Goal: Register for event/course

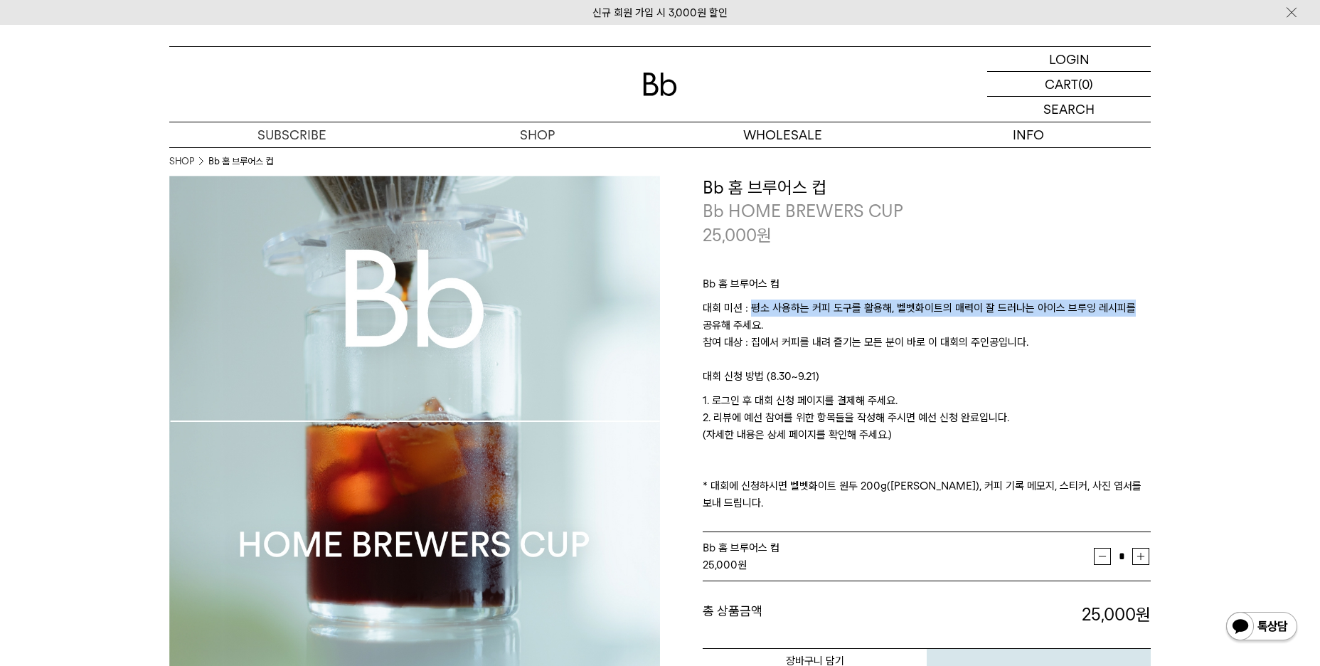
drag, startPoint x: 754, startPoint y: 305, endPoint x: 1140, endPoint y: 311, distance: 386.4
click at [1140, 311] on p "대회 미션 : 평소 사용하는 커피 도구를 활용해, 벨벳화이트의 매력이 잘 드러나는 아이스 브루잉 레시피를 공유해 주세요. 참여 대상 : 집에서…" at bounding box center [927, 334] width 448 height 68
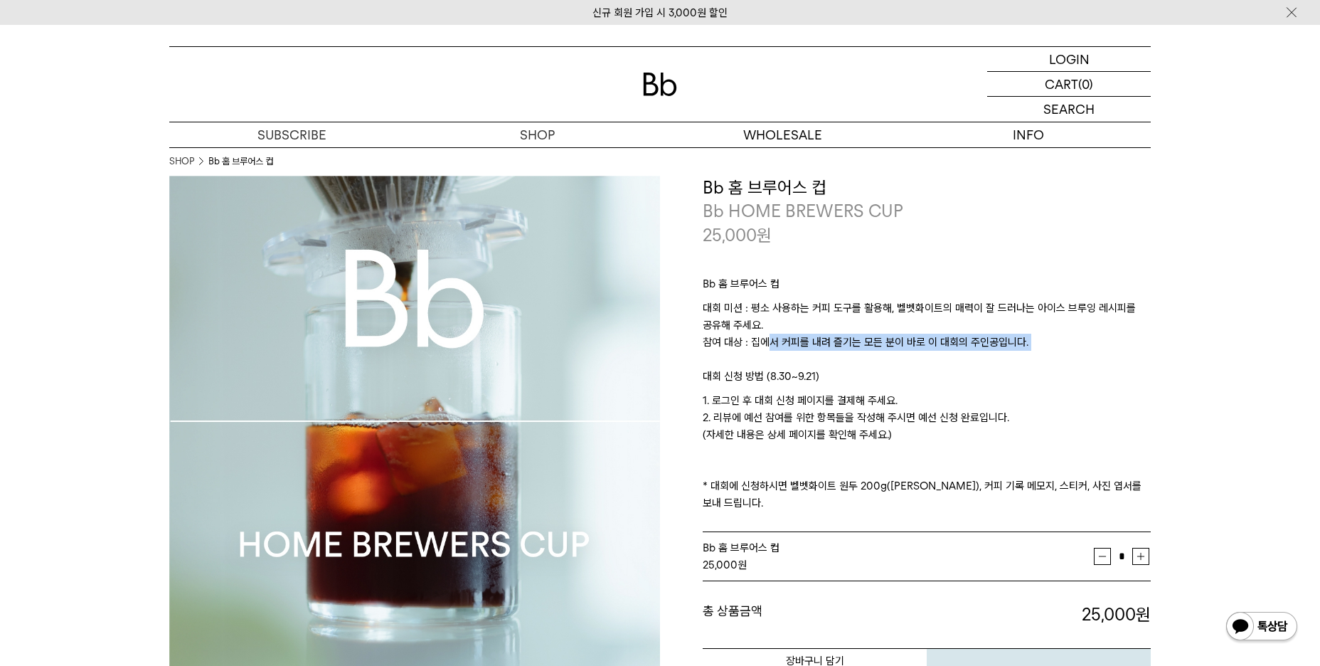
drag, startPoint x: 758, startPoint y: 342, endPoint x: 1035, endPoint y: 351, distance: 276.9
click at [1035, 351] on p "대회 미션 : 평소 사용하는 커피 도구를 활용해, 벨벳화이트의 매력이 잘 드러나는 아이스 브루잉 레시피를 공유해 주세요. 참여 대상 : 집에서…" at bounding box center [927, 334] width 448 height 68
click at [969, 339] on p "대회 미션 : 평소 사용하는 커피 도구를 활용해, 벨벳화이트의 매력이 잘 드러나는 아이스 브루잉 레시피를 공유해 주세요. 참여 대상 : 집에서…" at bounding box center [927, 334] width 448 height 68
drag, startPoint x: 716, startPoint y: 417, endPoint x: 1087, endPoint y: 415, distance: 371.4
click at [1086, 415] on p "1. 로그인 후 대회 신청 페이지를 결제해 주세요. 2. 리뷰에 예선 참여를 위한 항목들을 작성해 주시면 예선 신청 완료입니다. (자세한 내용…" at bounding box center [927, 452] width 448 height 120
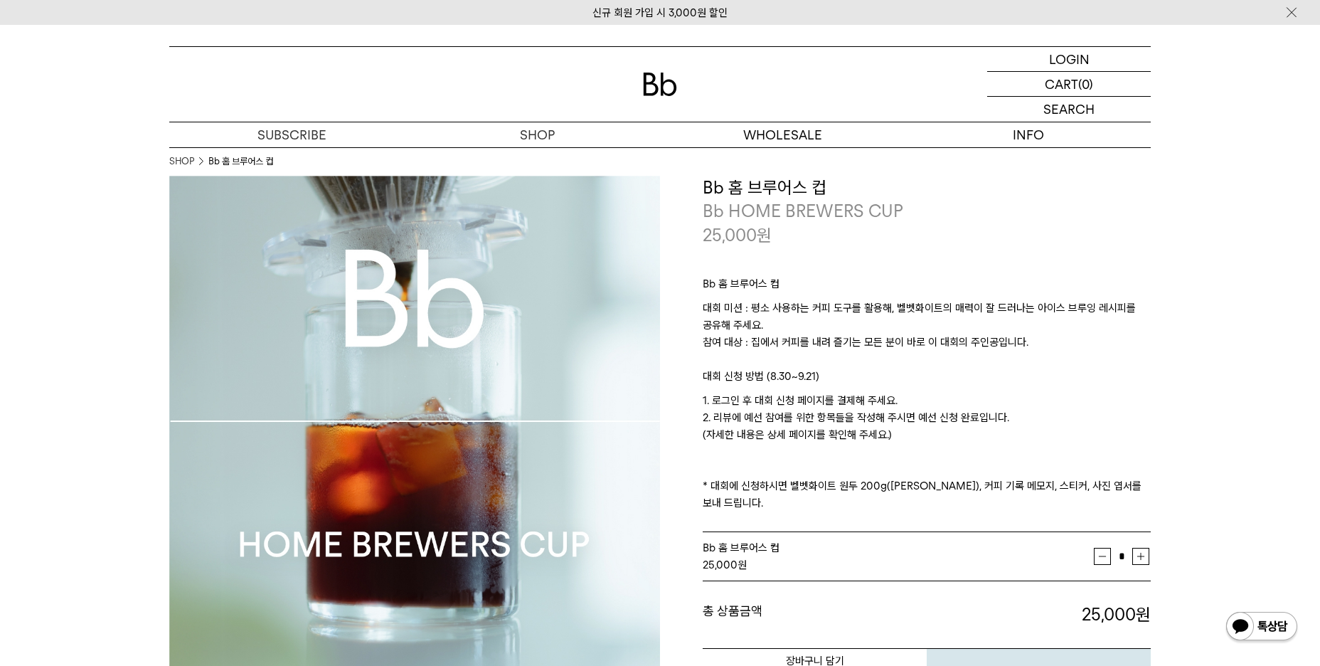
click at [1088, 415] on p "1. 로그인 후 대회 신청 페이지를 결제해 주세요. 2. 리뷰에 예선 참여를 위한 항목들을 작성해 주시면 예선 신청 완료입니다. (자세한 내용…" at bounding box center [927, 452] width 448 height 120
drag, startPoint x: 709, startPoint y: 486, endPoint x: 1177, endPoint y: 480, distance: 467.5
drag, startPoint x: 1177, startPoint y: 491, endPoint x: 1142, endPoint y: 487, distance: 35.0
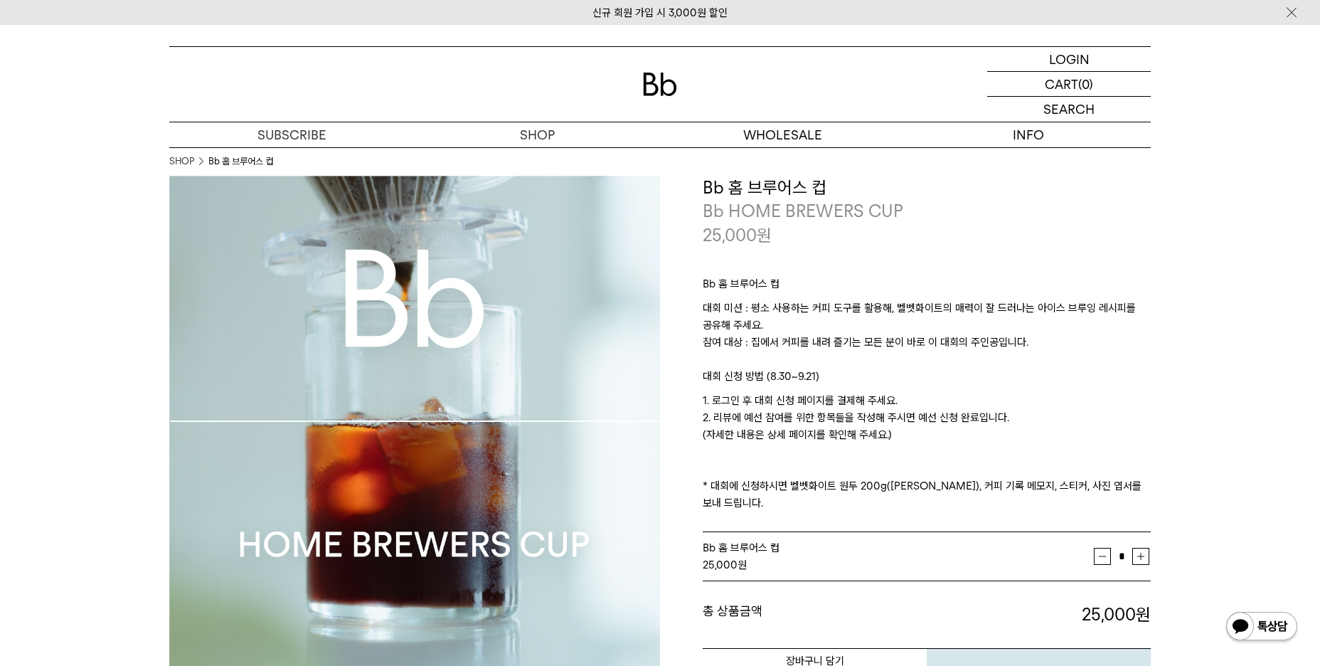
click at [987, 472] on p "1. 로그인 후 대회 신청 페이지를 결제해 주세요. 2. 리뷰에 예선 참여를 위한 항목들을 작성해 주시면 예선 신청 완료입니다. (자세한 내용…" at bounding box center [927, 452] width 448 height 120
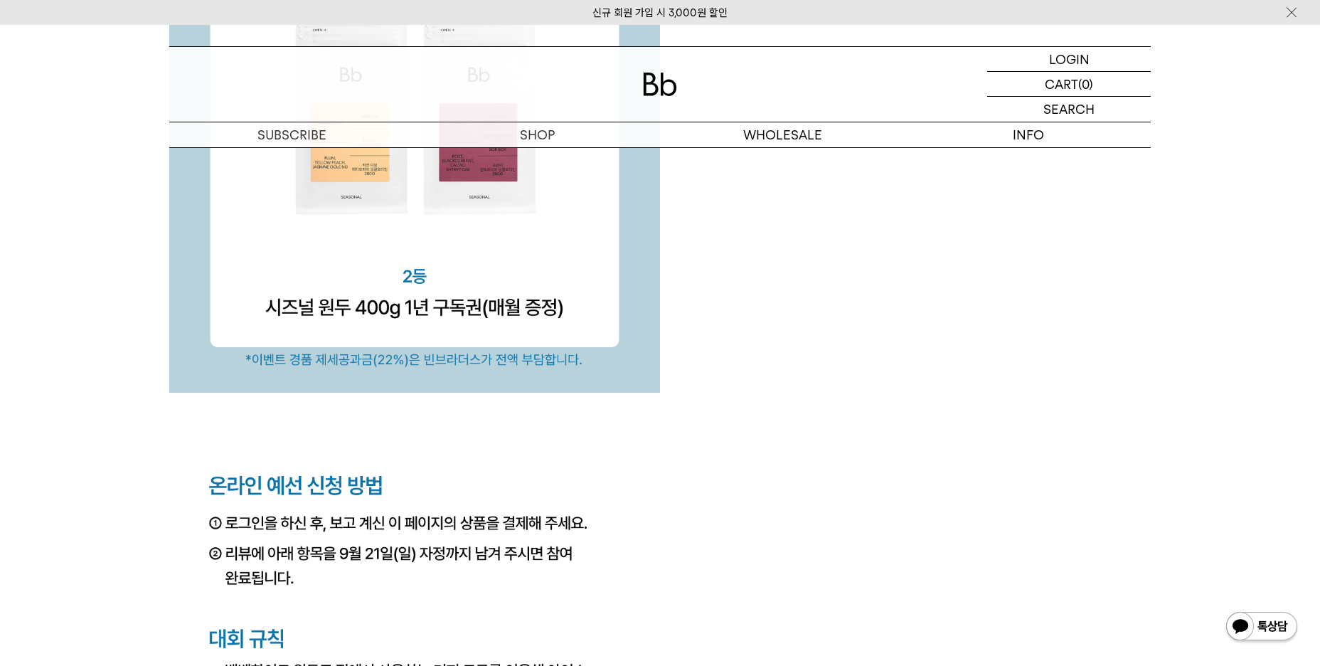
scroll to position [5051, 0]
